Goal: Task Accomplishment & Management: Use online tool/utility

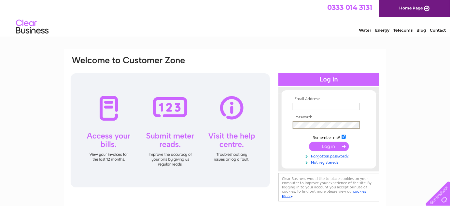
type input "mychiropractor@mail.com"
click at [340, 148] on input "submit" at bounding box center [329, 145] width 40 height 9
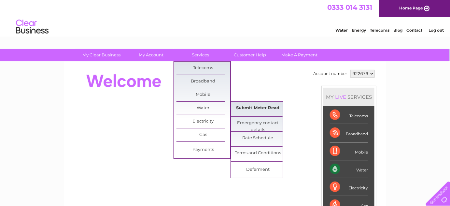
click at [254, 106] on link "Submit Meter Read" at bounding box center [258, 108] width 54 height 13
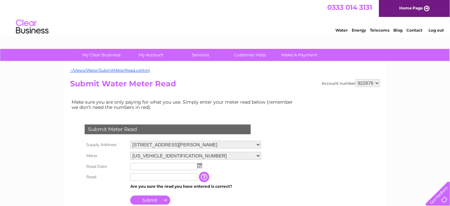
scroll to position [59, 0]
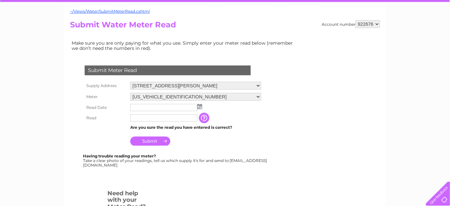
click at [197, 105] on img at bounding box center [199, 106] width 5 height 5
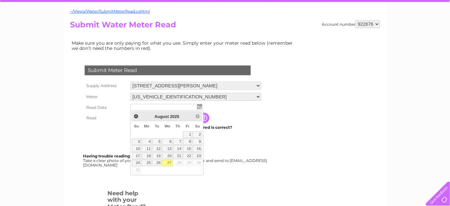
click at [168, 160] on link "27" at bounding box center [167, 163] width 10 height 7
type input "2025/08/27"
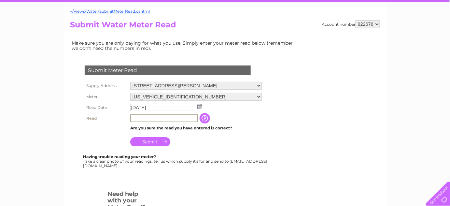
click at [148, 117] on input "text" at bounding box center [164, 118] width 68 height 8
type input "54"
click at [154, 140] on input "Submit" at bounding box center [150, 141] width 40 height 9
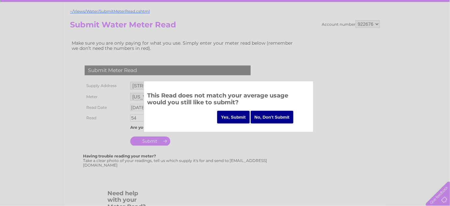
click at [233, 117] on input "Yes, Submit" at bounding box center [233, 117] width 33 height 13
